Goal: Book appointment/travel/reservation

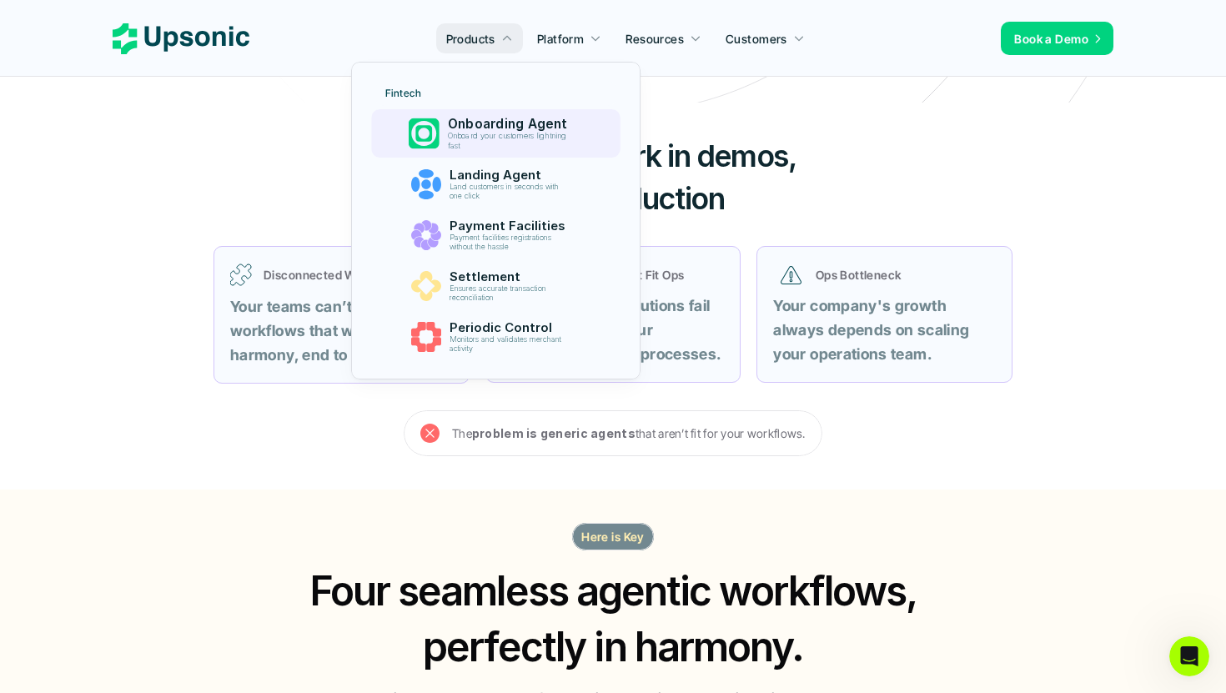
click at [480, 135] on p "Onboard your customers lightning fast" at bounding box center [510, 141] width 126 height 18
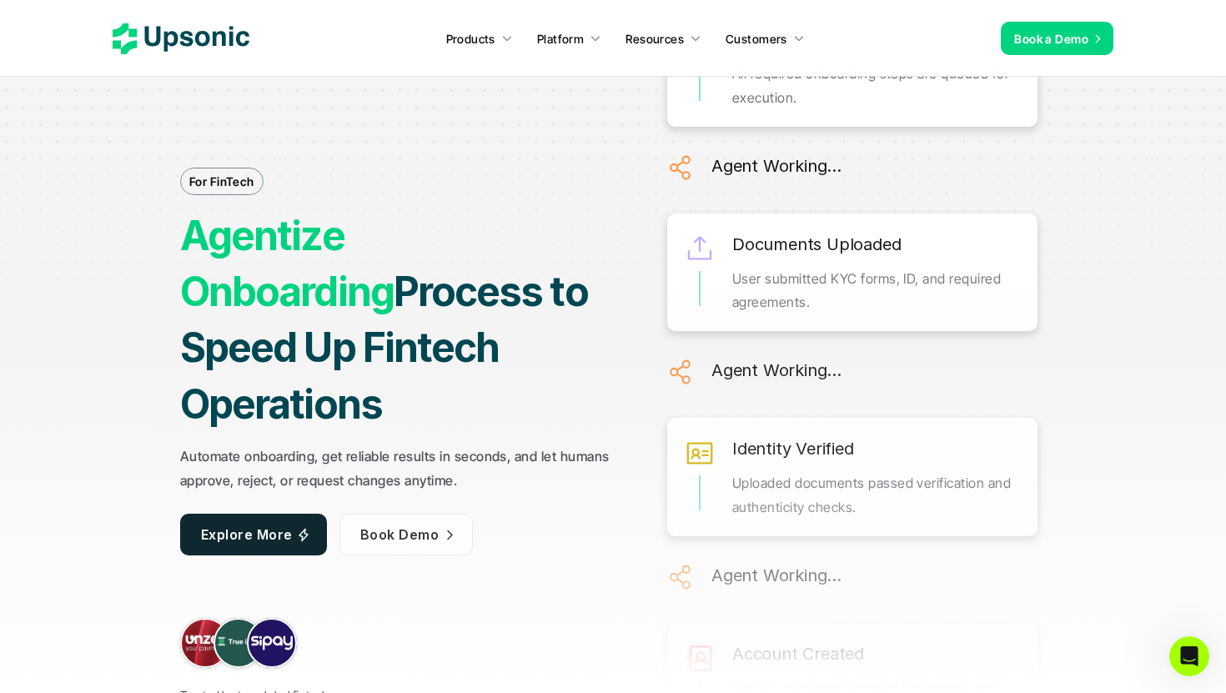
click at [285, 525] on span "Explore More" at bounding box center [247, 533] width 92 height 17
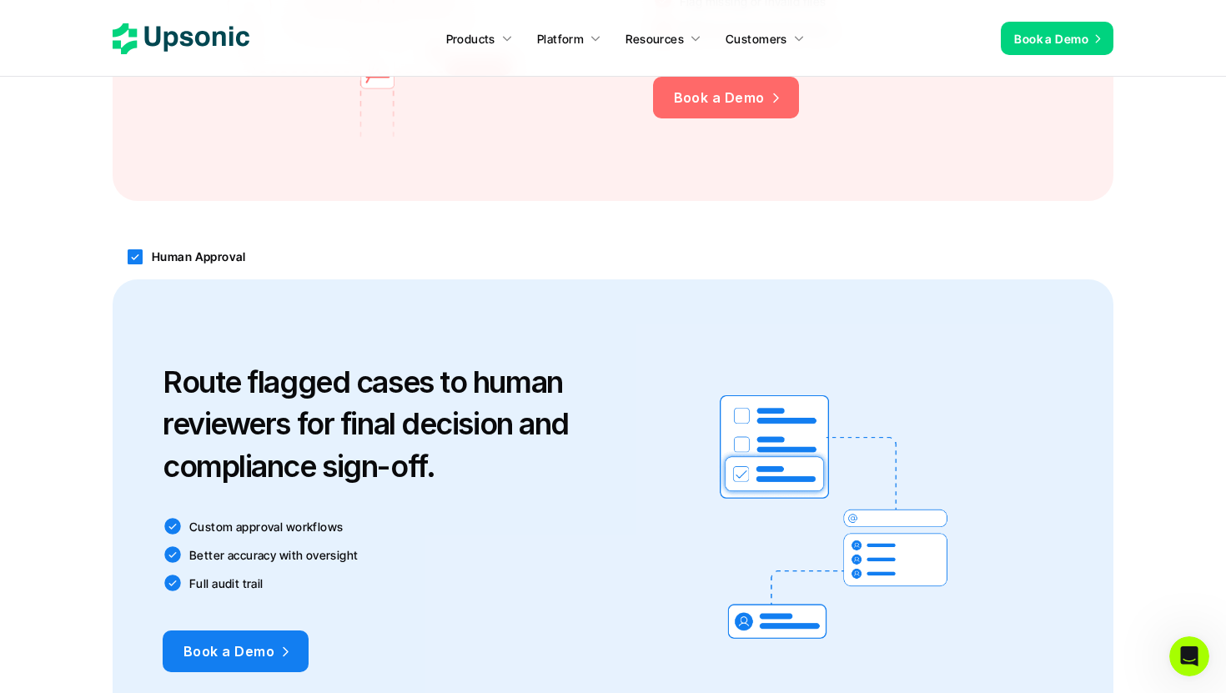
scroll to position [2045, 0]
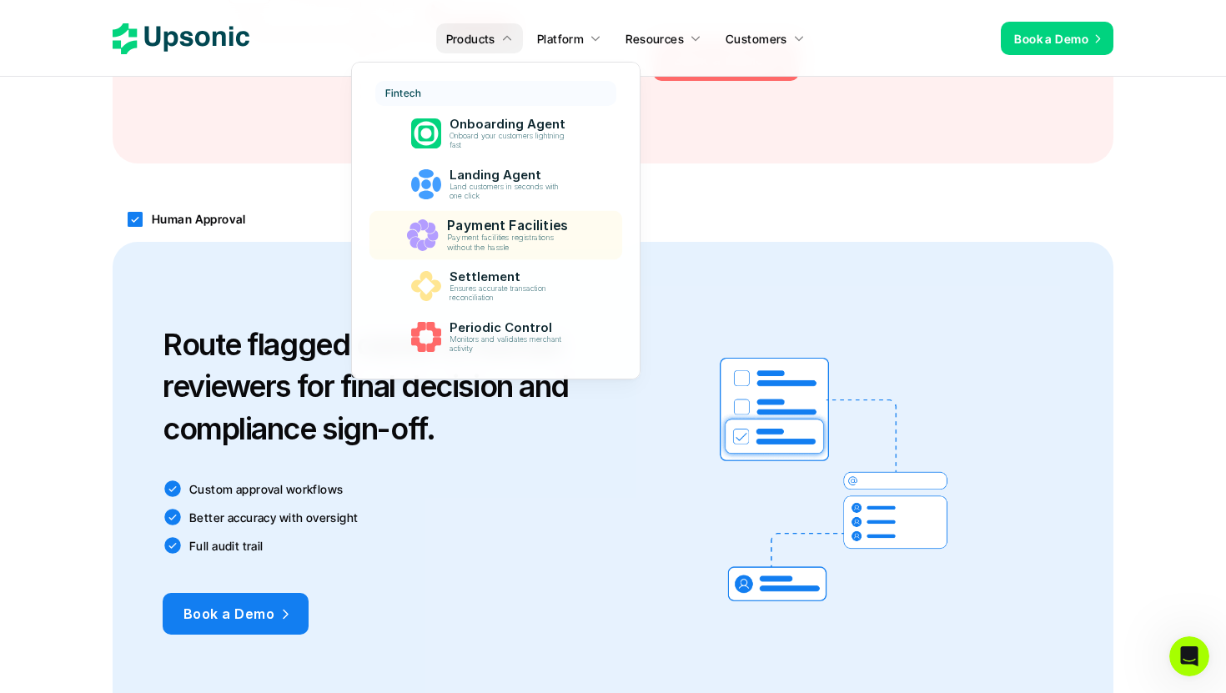
click at [480, 239] on p "Payment facilities registrations without the hassle" at bounding box center [510, 243] width 128 height 19
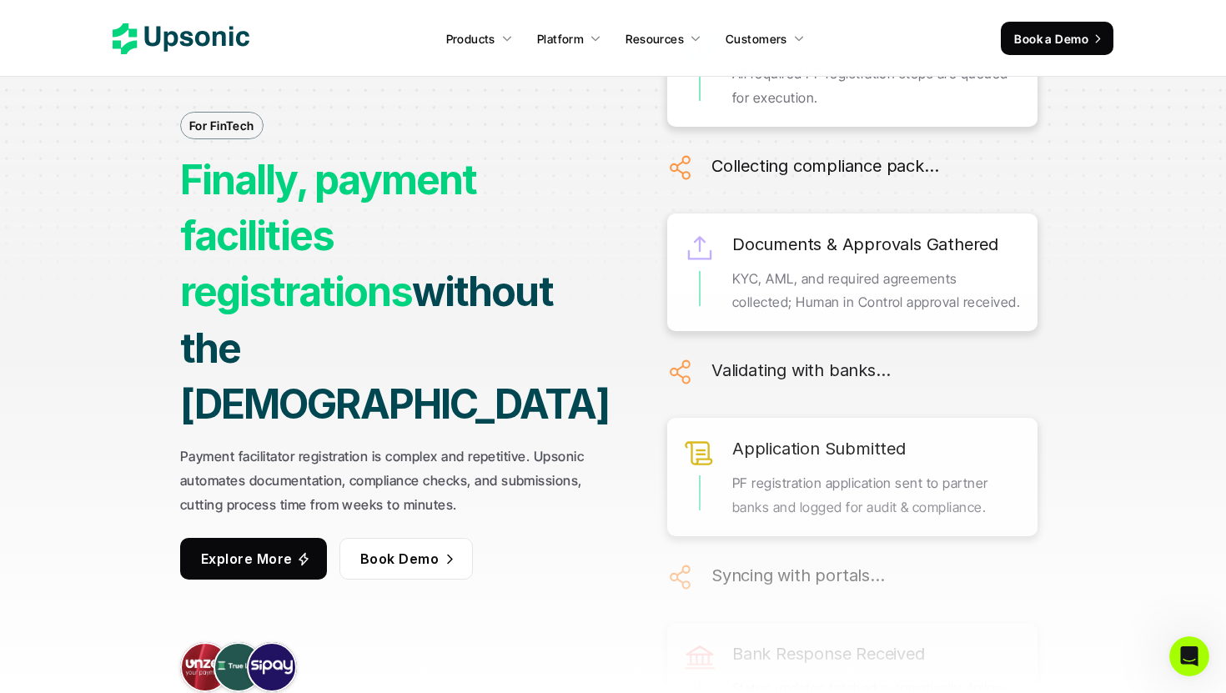
click at [292, 538] on link "Explore More" at bounding box center [253, 559] width 147 height 42
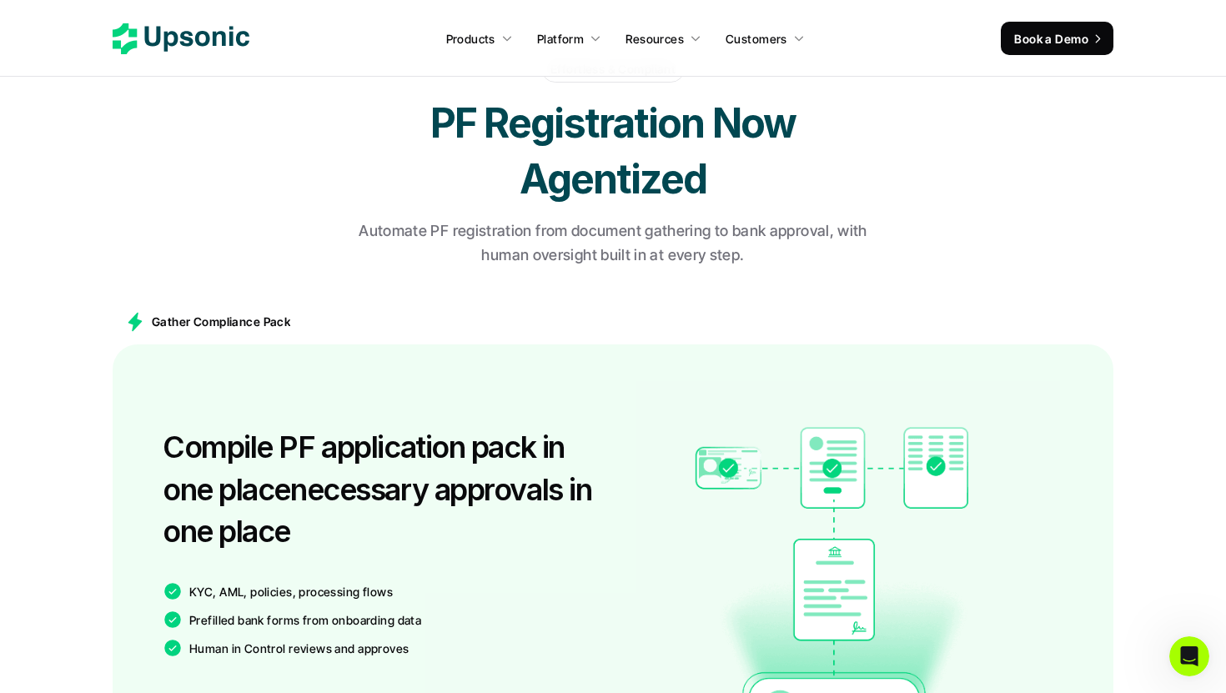
scroll to position [897, 0]
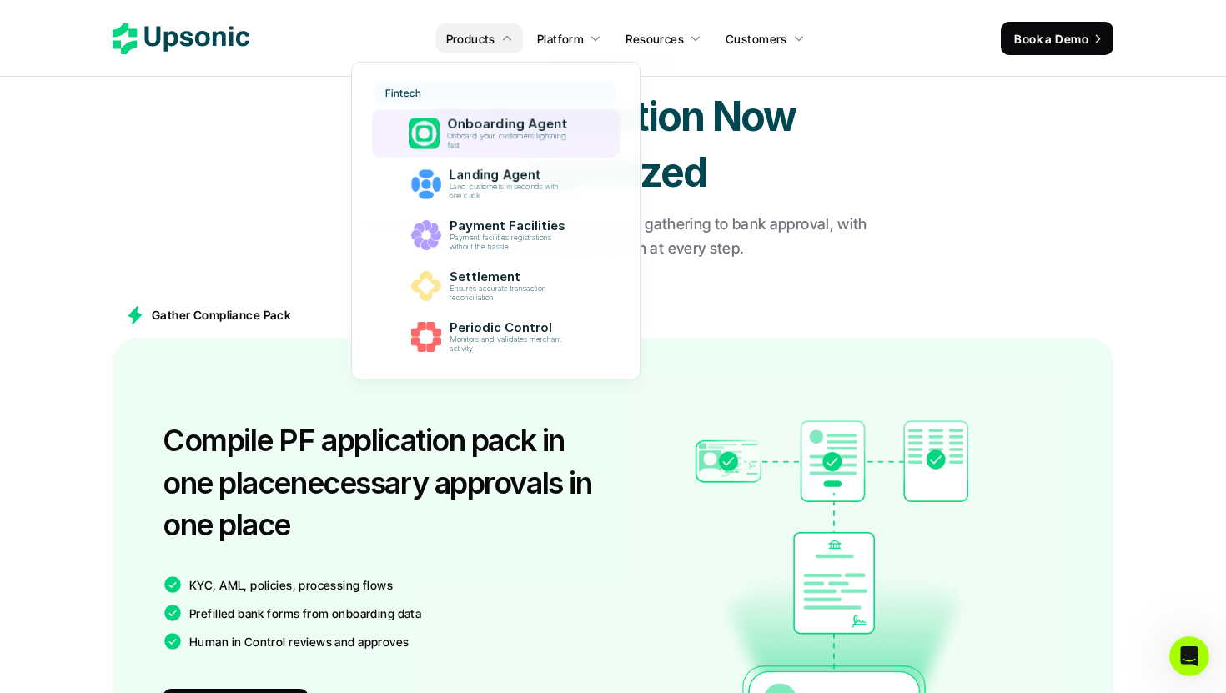
click at [476, 128] on p "Onboarding Agent" at bounding box center [510, 125] width 127 height 16
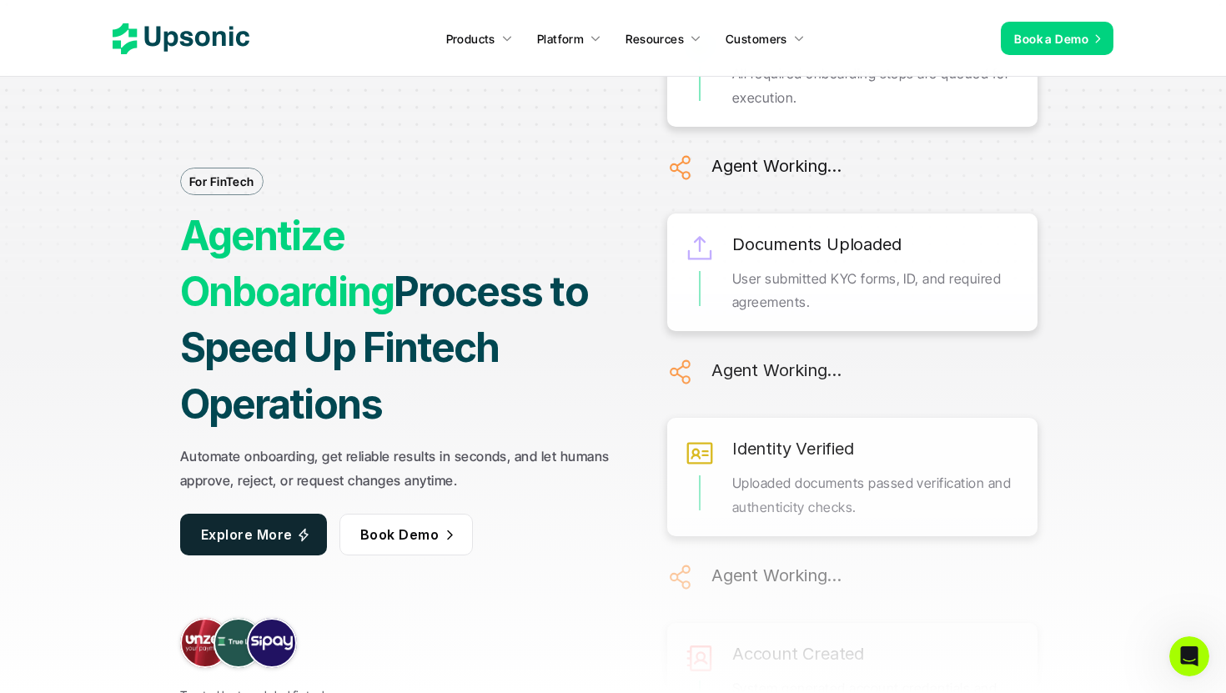
click at [237, 525] on span "Explore More" at bounding box center [247, 533] width 92 height 17
click at [418, 525] on span "Book Demo" at bounding box center [399, 533] width 78 height 17
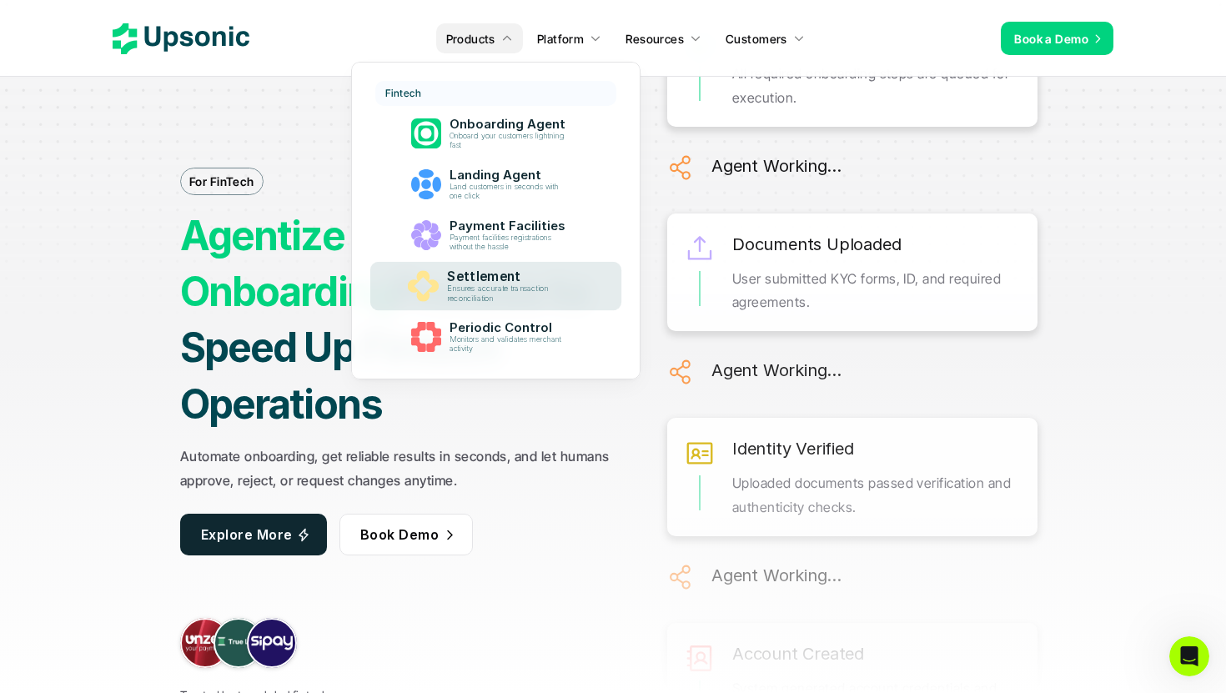
click at [493, 296] on p "Ensures accurate transaction reconciliation" at bounding box center [510, 293] width 127 height 19
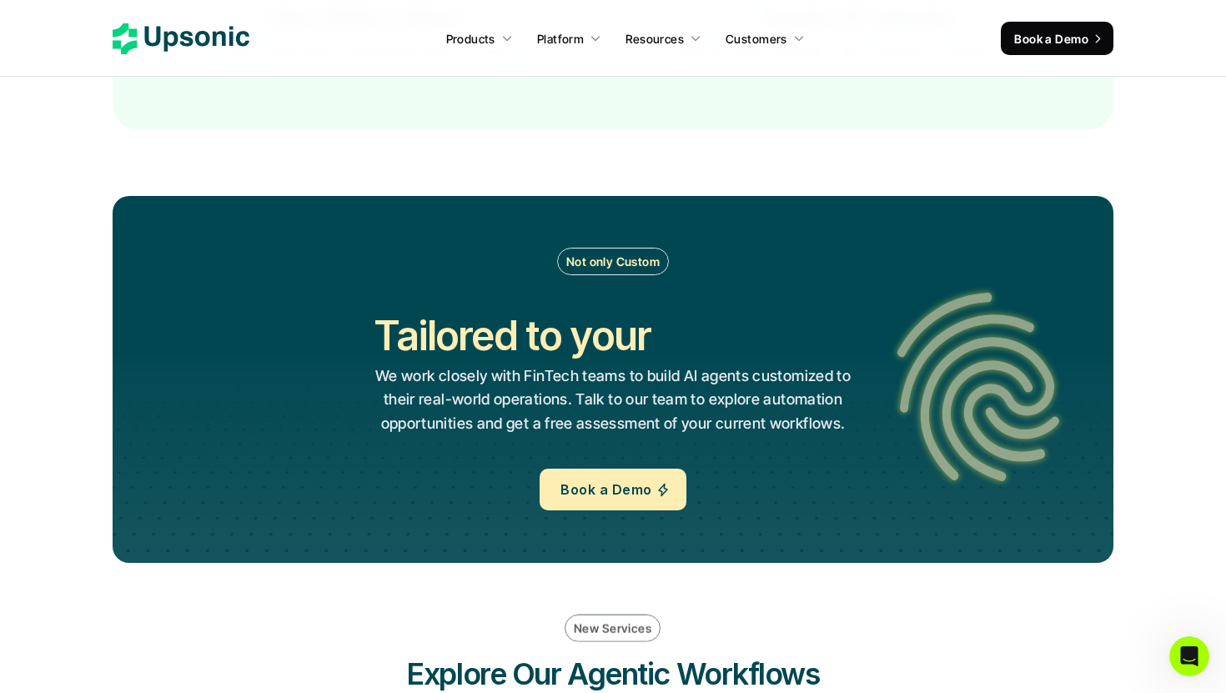
scroll to position [3433, 0]
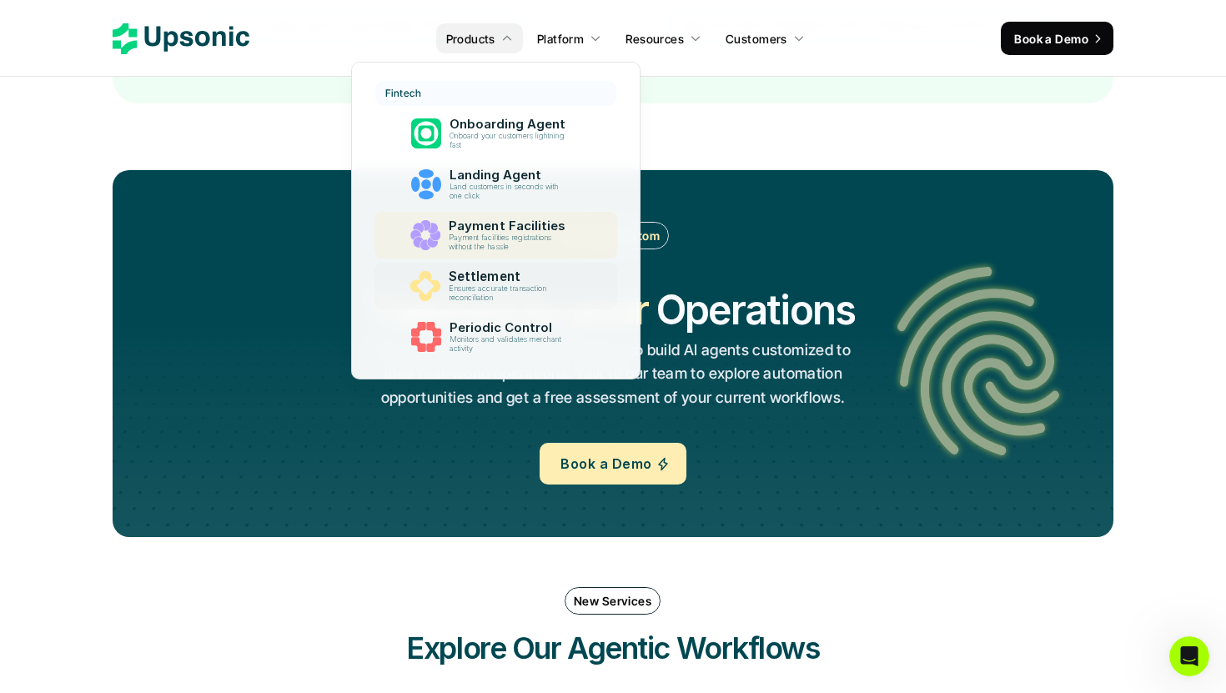
click at [492, 241] on p "Payment facilities registrations without the hassle" at bounding box center [510, 243] width 123 height 18
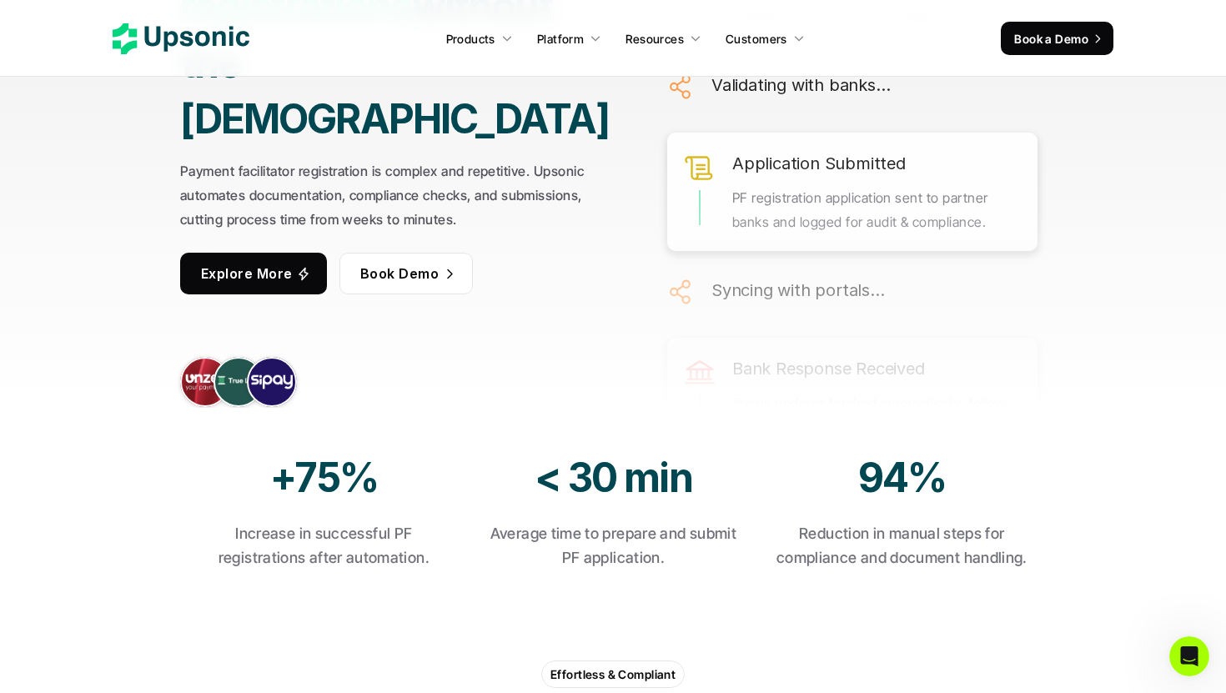
scroll to position [269, 0]
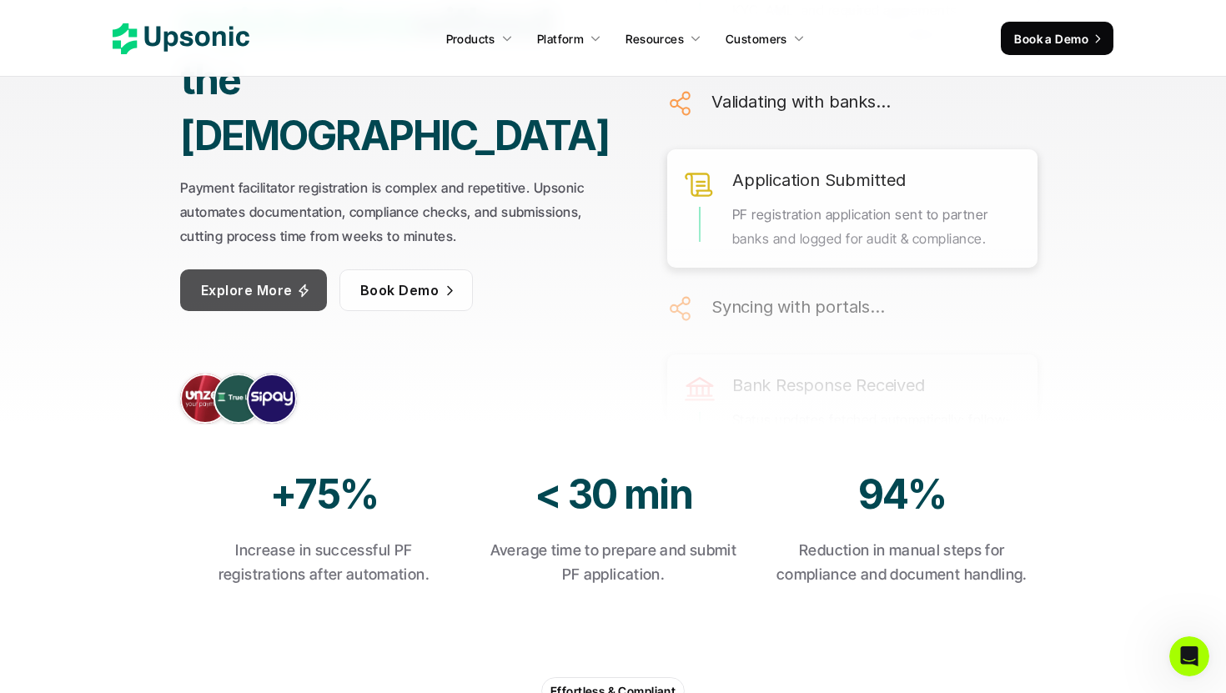
click at [234, 281] on span "Explore More" at bounding box center [247, 289] width 92 height 17
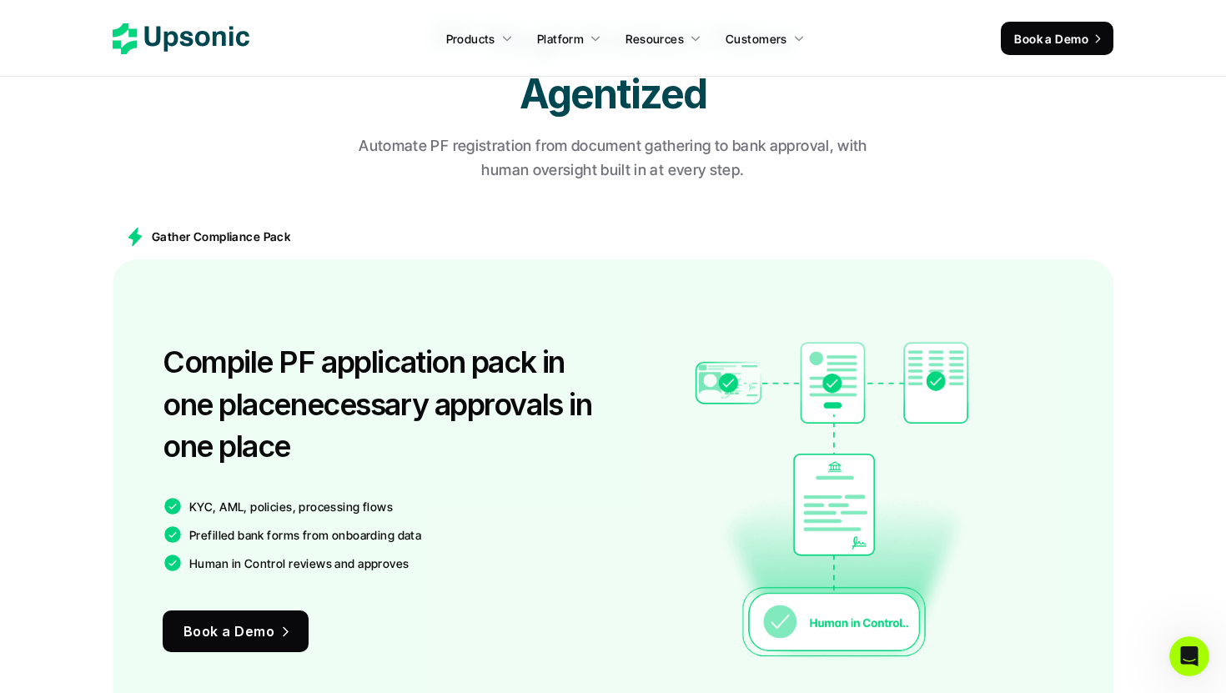
scroll to position [1056, 0]
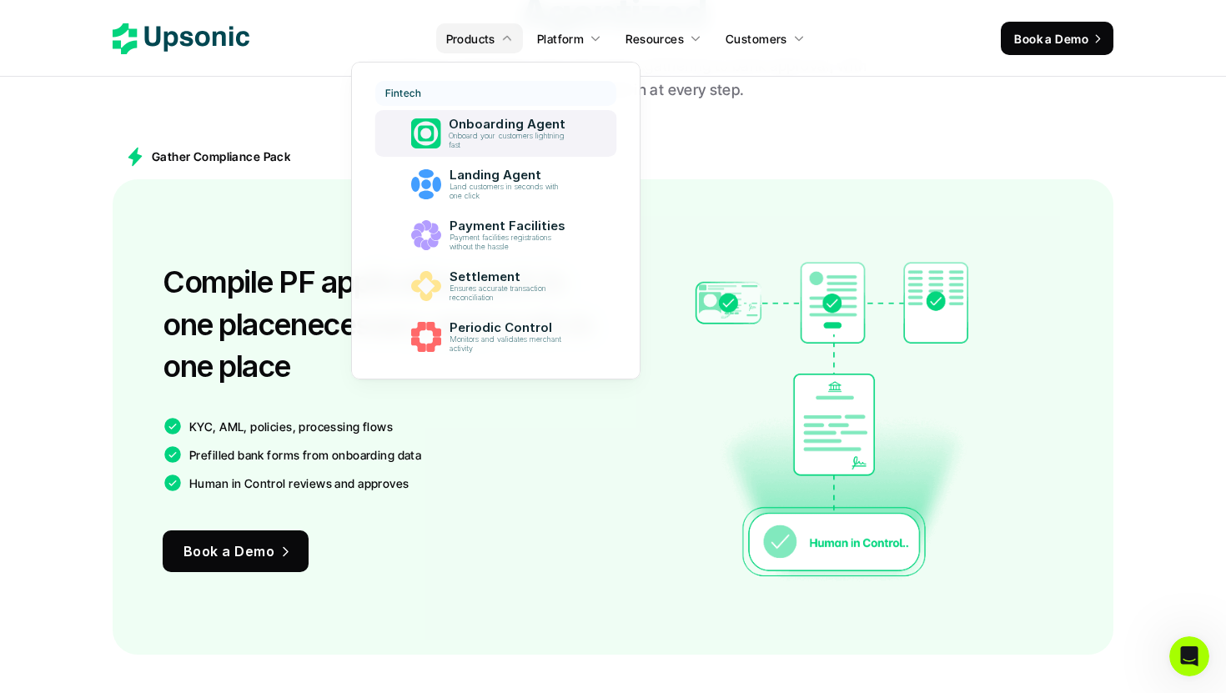
click at [484, 141] on p "Onboard your customers lightning fast" at bounding box center [510, 141] width 122 height 18
